Goal: Use online tool/utility: Utilize a website feature to perform a specific function

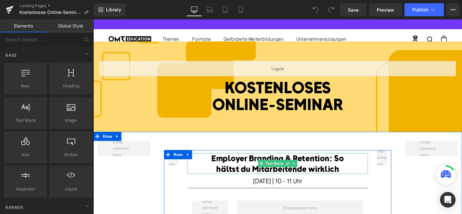
click at [254, 172] on div "Employer Branding & Retention: So hältst du Mitarbeitende wirklich" at bounding box center [288, 172] width 191 height 22
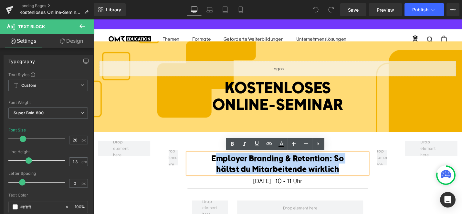
drag, startPoint x: 356, startPoint y: 178, endPoint x: 224, endPoint y: 164, distance: 133.2
click at [224, 164] on div "Employer Branding & Retention: So hältst du Mitarbeitende wirklich" at bounding box center [288, 172] width 191 height 22
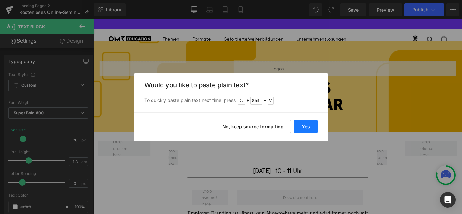
click at [303, 126] on button "Yes" at bounding box center [306, 126] width 24 height 13
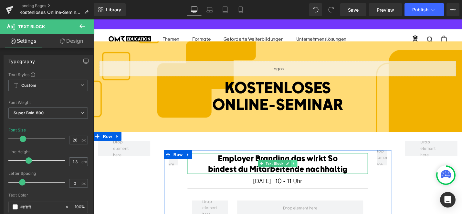
click at [308, 173] on icon at bounding box center [306, 172] width 4 height 4
click at [322, 164] on font "Employer Branding das wirkt So bindest du Mitarbeitende nachhaltig" at bounding box center [289, 172] width 148 height 22
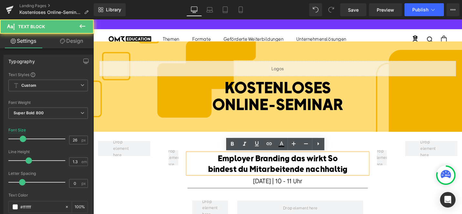
click at [301, 167] on font "Employer Branding das wirkt So bindest du Mitarbeitende nachhaltig" at bounding box center [289, 172] width 148 height 22
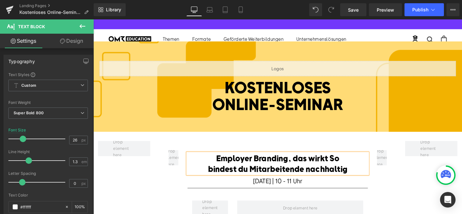
click at [342, 168] on font "Employer Branding, das wirkt So bindest du Mitarbeitende nachhaltig" at bounding box center [289, 172] width 148 height 22
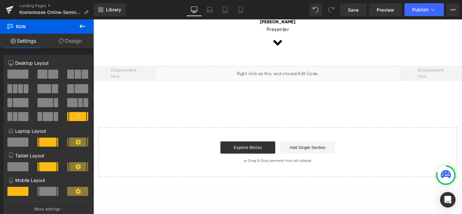
scroll to position [488, 0]
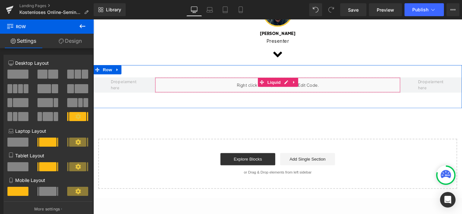
click at [378, 97] on div "Liquid" at bounding box center [289, 89] width 261 height 16
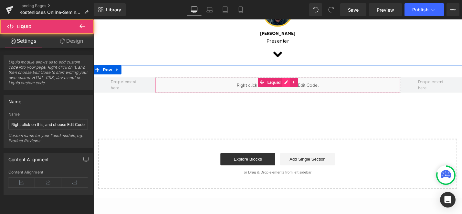
click at [297, 88] on div "Liquid" at bounding box center [289, 89] width 261 height 16
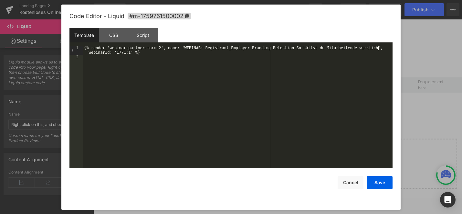
click at [377, 48] on div "{% render 'webinar-partner-form-2', name: 'WEBINAR: Registrant_Employer Brandin…" at bounding box center [238, 114] width 310 height 136
drag, startPoint x: 377, startPoint y: 48, endPoint x: 234, endPoint y: 46, distance: 143.5
click at [234, 46] on div "{% render 'webinar-partner-form-2', name: 'WEBINAR: Registrant_Employer Brandin…" at bounding box center [238, 114] width 310 height 136
click at [382, 179] on button "Save" at bounding box center [380, 182] width 26 height 13
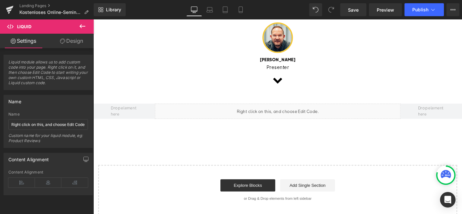
scroll to position [438, 0]
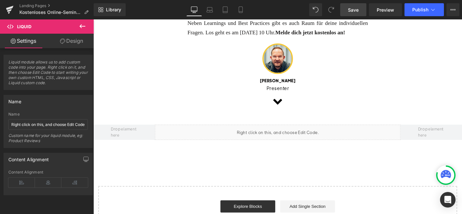
click at [350, 11] on span "Save" at bounding box center [353, 9] width 11 height 7
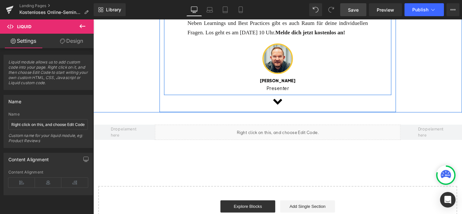
scroll to position [339, 0]
